Goal: Check status: Check status

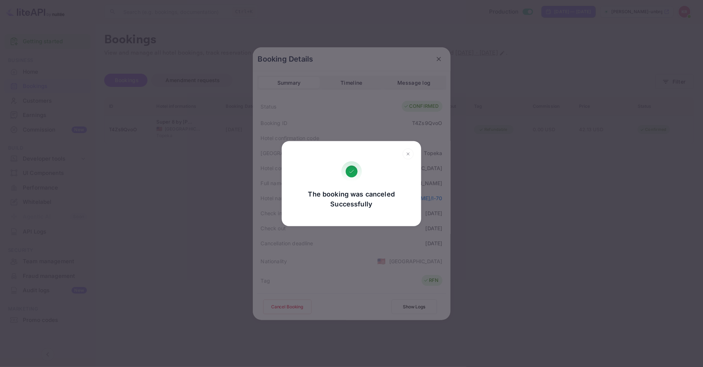
click at [432, 56] on div "The booking was canceled Successfully Go, back Yes, cancel" at bounding box center [351, 183] width 703 height 367
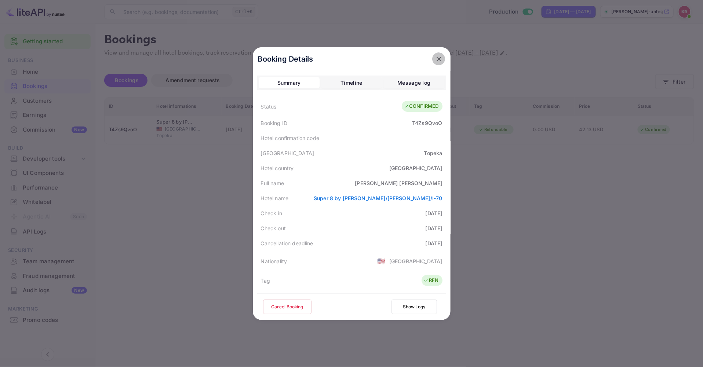
drag, startPoint x: 432, startPoint y: 58, endPoint x: 634, endPoint y: 38, distance: 202.7
click at [435, 58] on icon "close" at bounding box center [438, 58] width 7 height 7
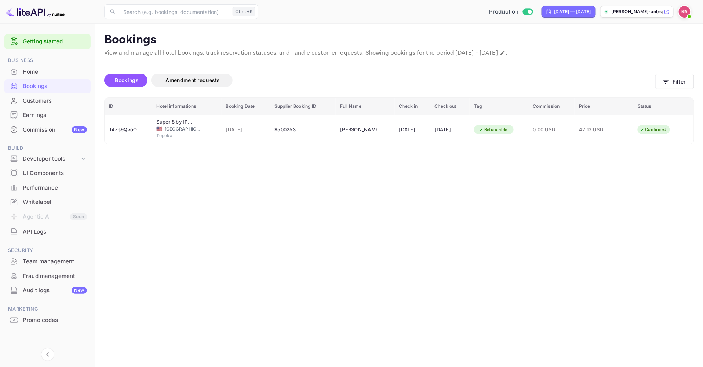
click at [685, 13] on img at bounding box center [685, 12] width 12 height 12
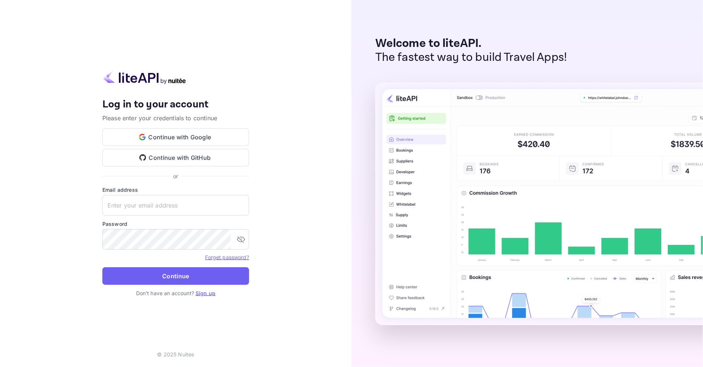
type input "[EMAIL_ADDRESS][DOMAIN_NAME]"
click at [111, 280] on button "Continue" at bounding box center [175, 276] width 147 height 18
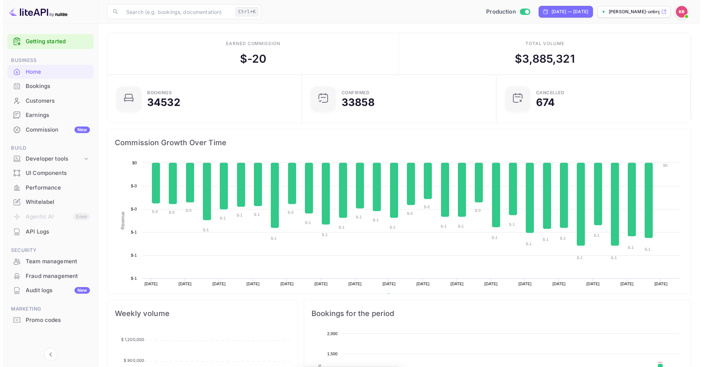
scroll to position [113, 184]
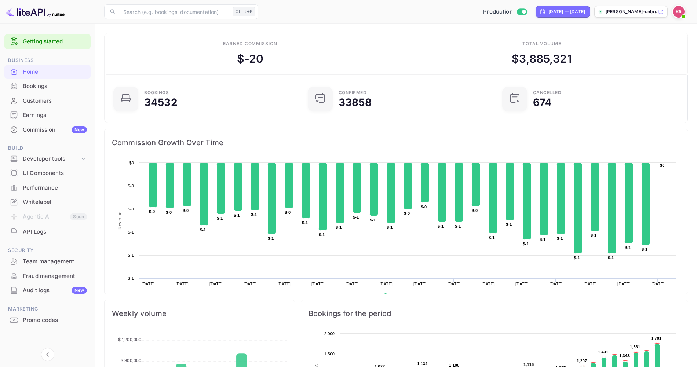
click at [37, 93] on div "Bookings" at bounding box center [47, 86] width 86 height 14
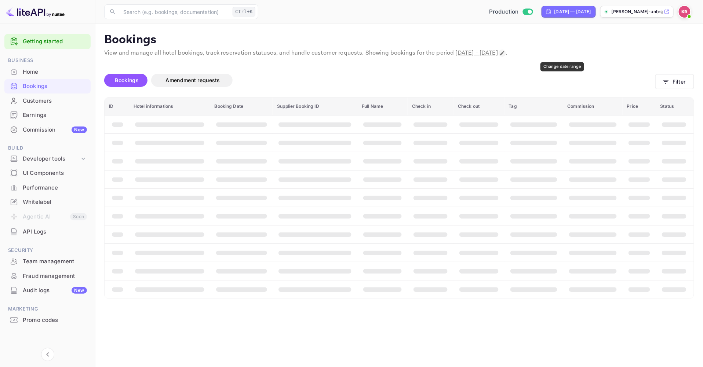
click at [505, 55] on icon "Change date range" at bounding box center [502, 53] width 6 height 6
select select "7"
select select "2025"
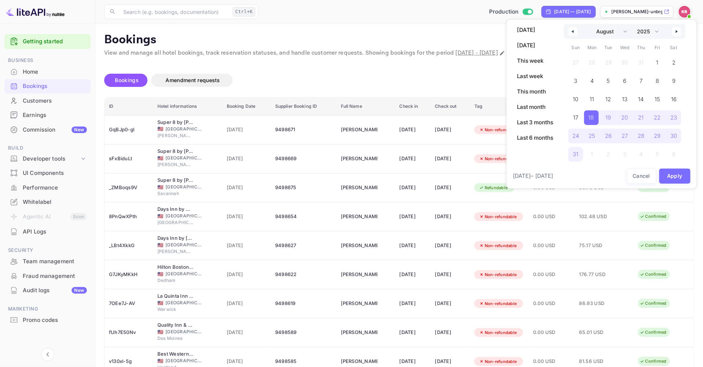
click at [676, 31] on icon "button" at bounding box center [678, 31] width 4 height 3
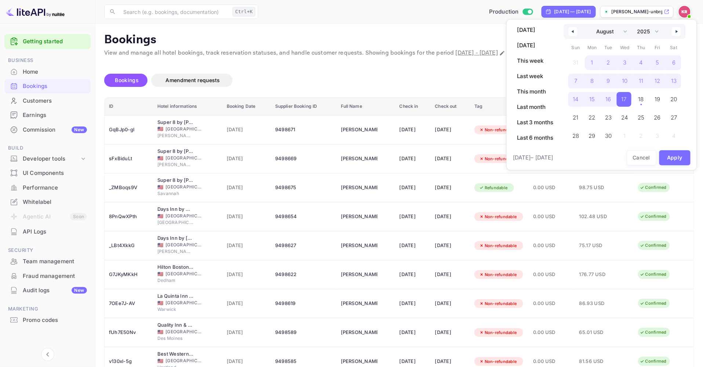
select select "8"
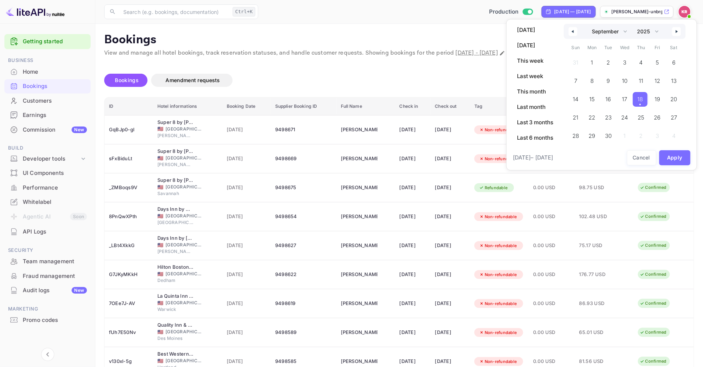
click at [642, 104] on span "18" at bounding box center [641, 99] width 6 height 13
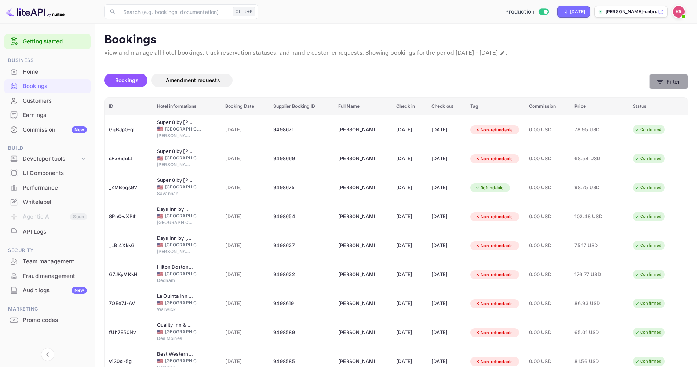
click at [659, 82] on icon "button" at bounding box center [660, 82] width 6 height 4
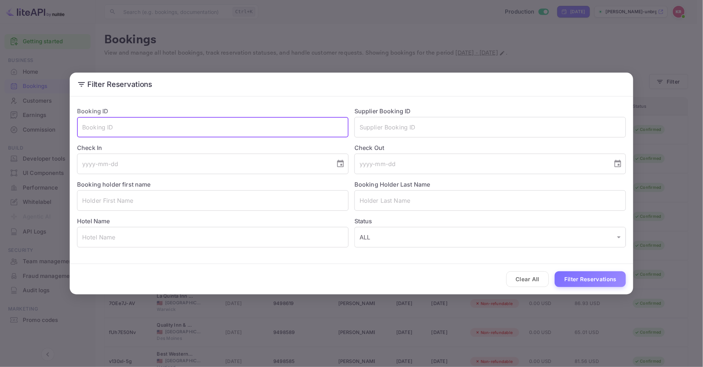
click at [128, 129] on input "text" at bounding box center [212, 127] width 271 height 21
paste input "12vTeBS6N"
type input "12vTeBS6N"
click at [571, 283] on button "Filter Reservations" at bounding box center [590, 279] width 71 height 16
